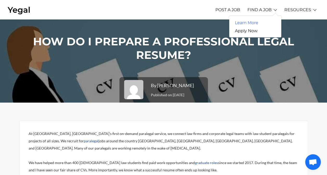
click at [251, 21] on link "Learn More" at bounding box center [246, 23] width 35 height 8
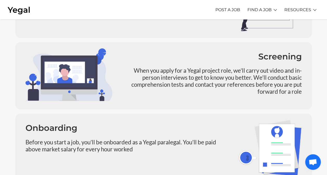
scroll to position [360, 0]
